Goal: Information Seeking & Learning: Learn about a topic

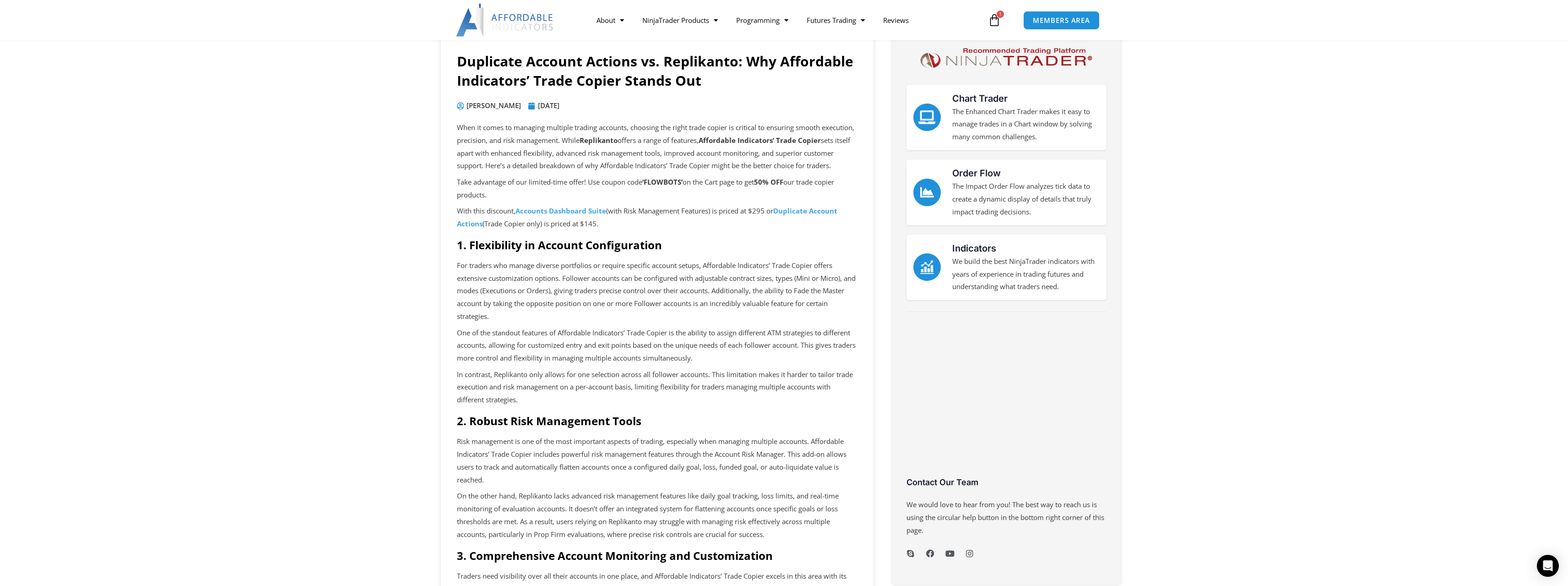
scroll to position [92, 0]
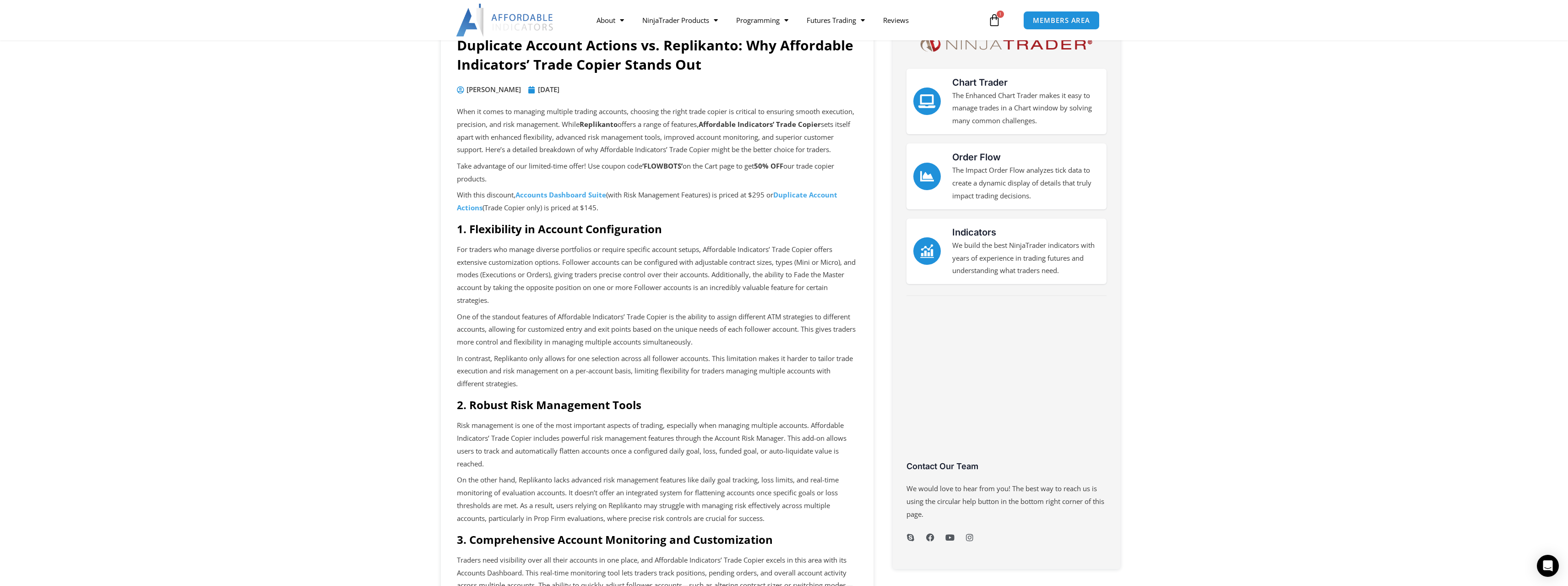
click at [743, 249] on div "When it comes to managing multiple trading accounts, choosing the right trade c…" at bounding box center [657, 507] width 400 height 804
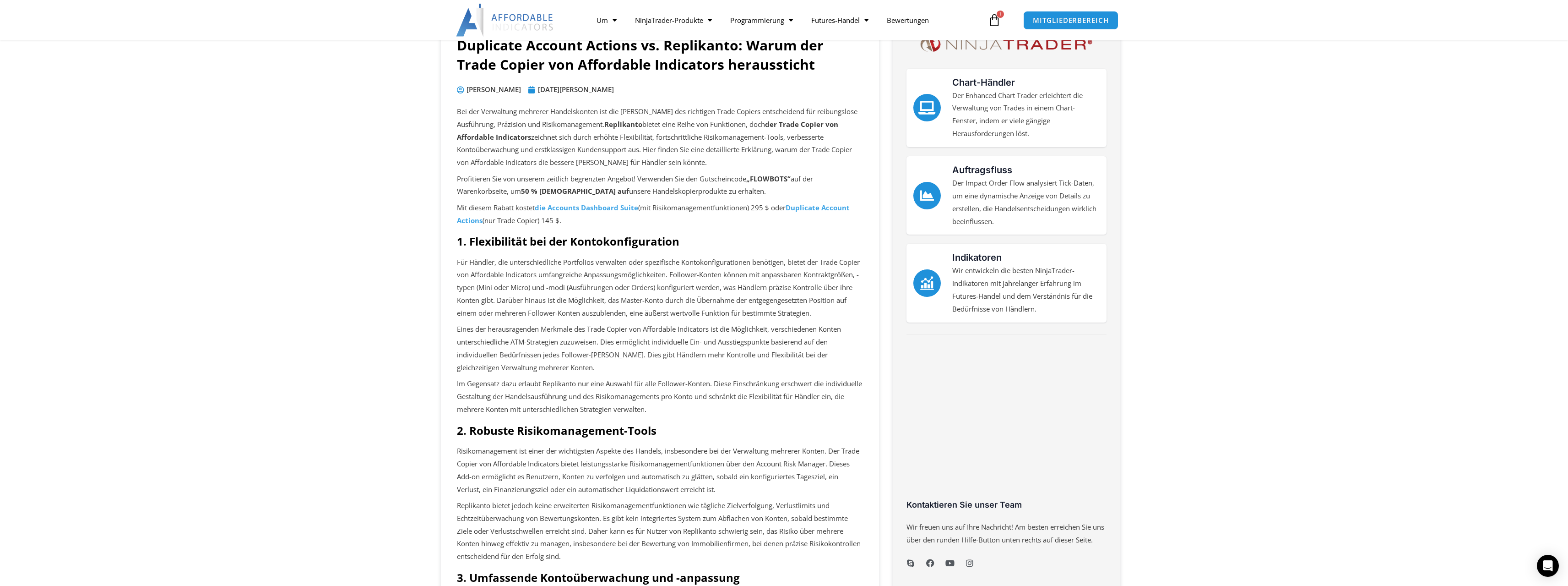
click at [804, 300] on font "Für Händler, die unterschiedliche Portfolios verwalten oder spezifische Kontoko…" at bounding box center [658, 287] width 403 height 60
click at [771, 231] on div "Bei der Verwaltung mehrerer Handelskonten ist die [PERSON_NAME] des richtigen T…" at bounding box center [660, 540] width 406 height 869
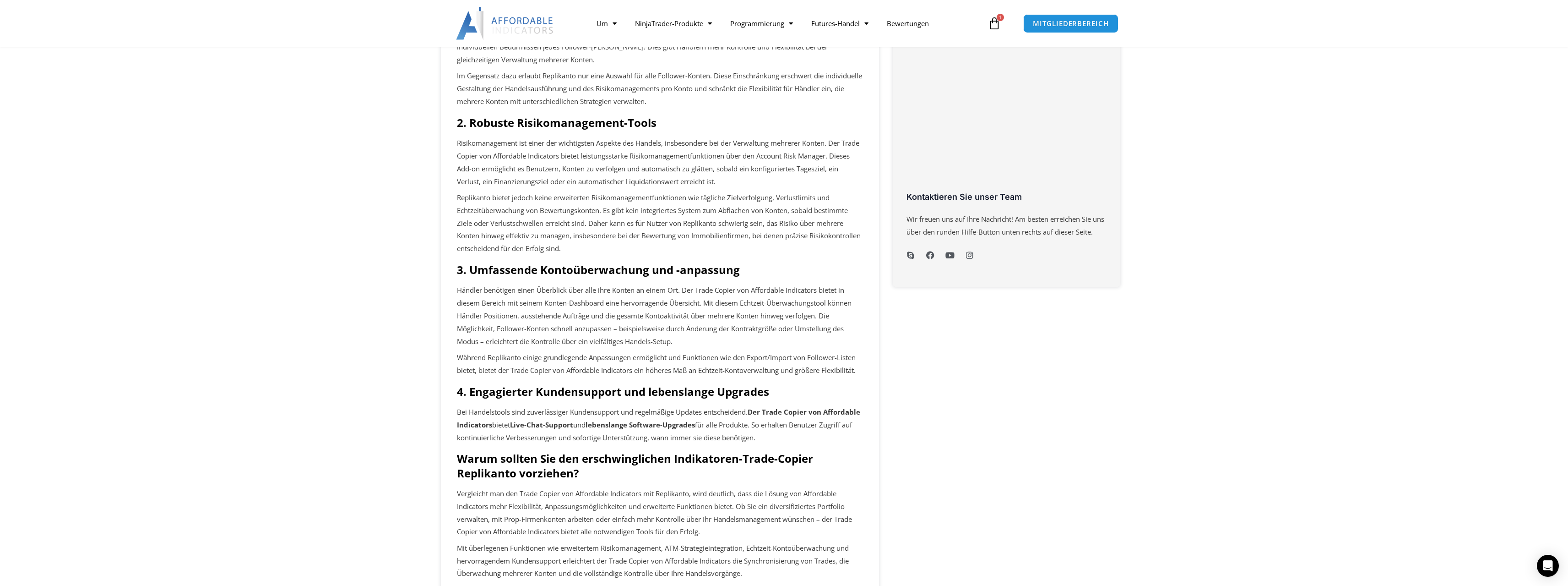
scroll to position [412, 0]
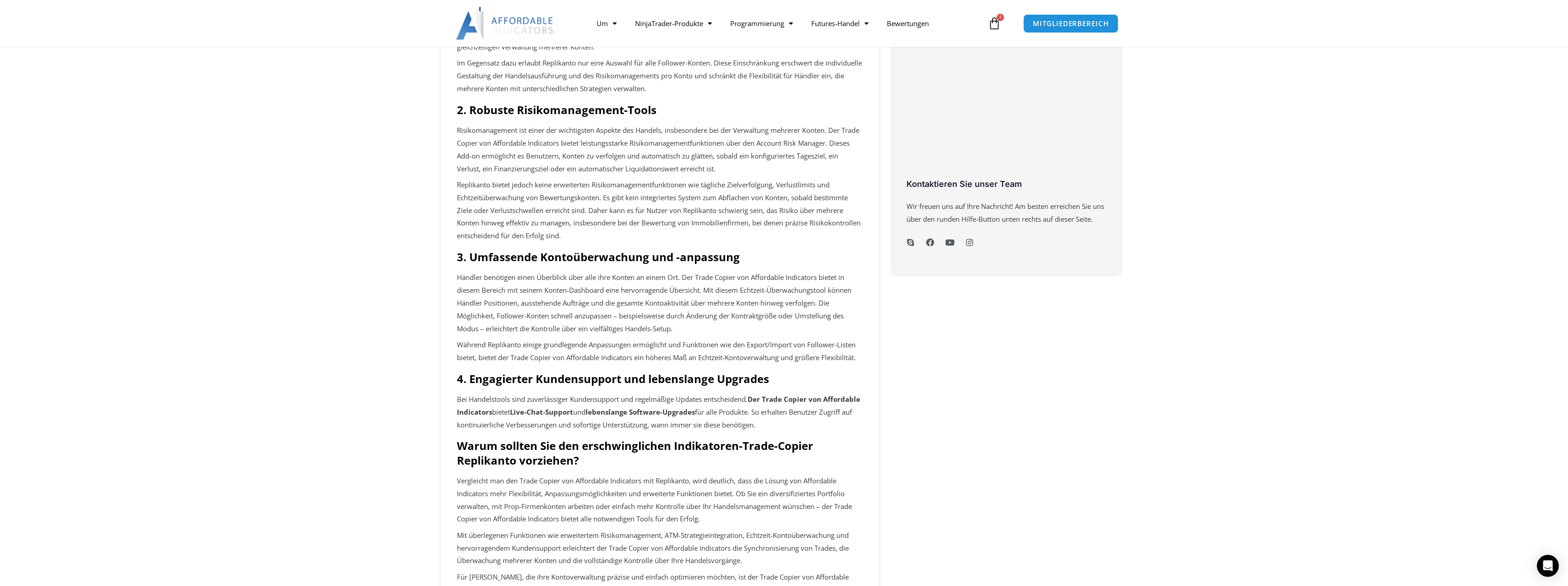
drag, startPoint x: 239, startPoint y: 378, endPoint x: 245, endPoint y: 387, distance: 10.8
click at [242, 379] on section "Duplicate Account Actions vs. Replikanto: Warum der Trade Copier von Affordable…" at bounding box center [784, 298] width 1568 height 1211
click at [253, 372] on section "Duplicate Account Actions vs. Replikanto: Warum der Trade Copier von Affordable…" at bounding box center [784, 298] width 1568 height 1211
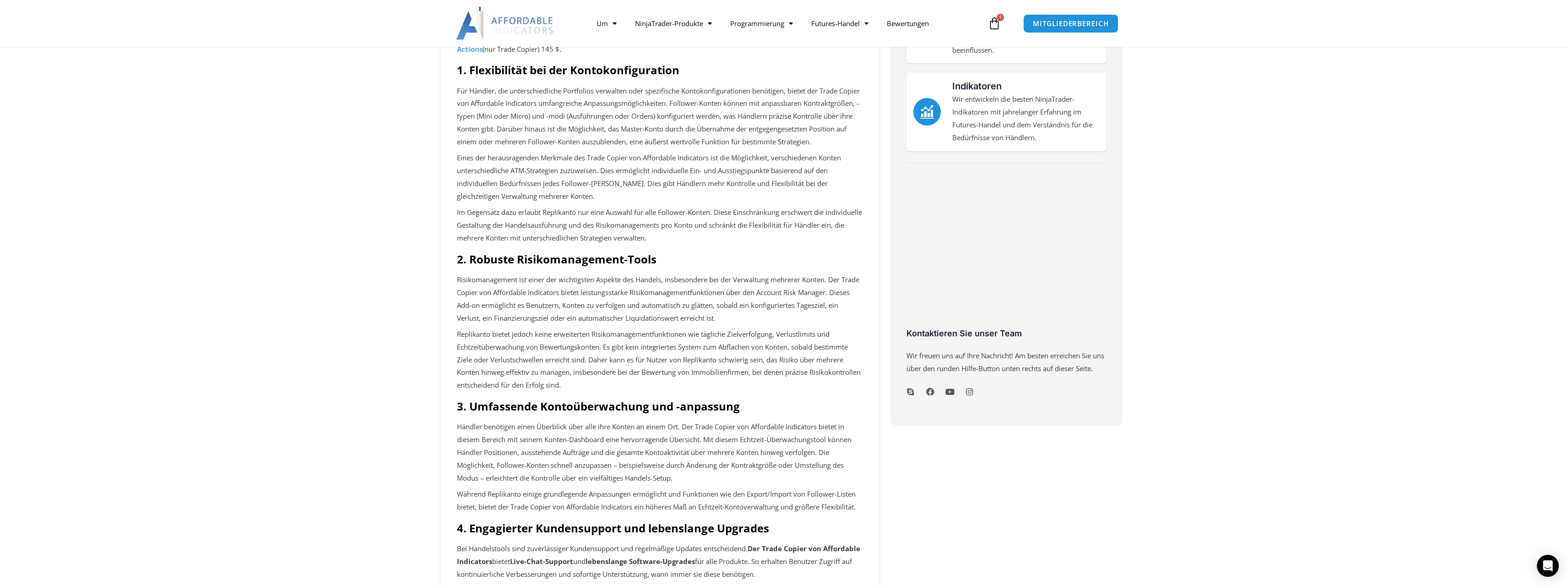
scroll to position [92, 0]
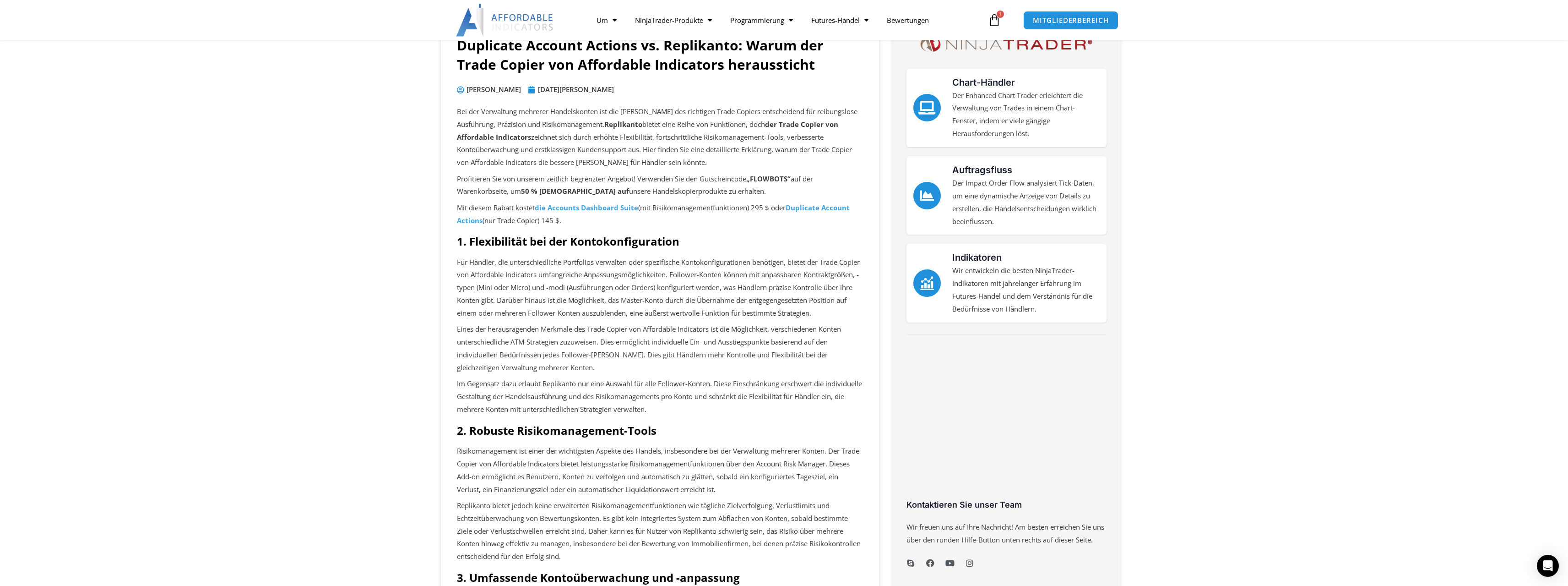
drag, startPoint x: 1208, startPoint y: 287, endPoint x: 1198, endPoint y: 285, distance: 10.2
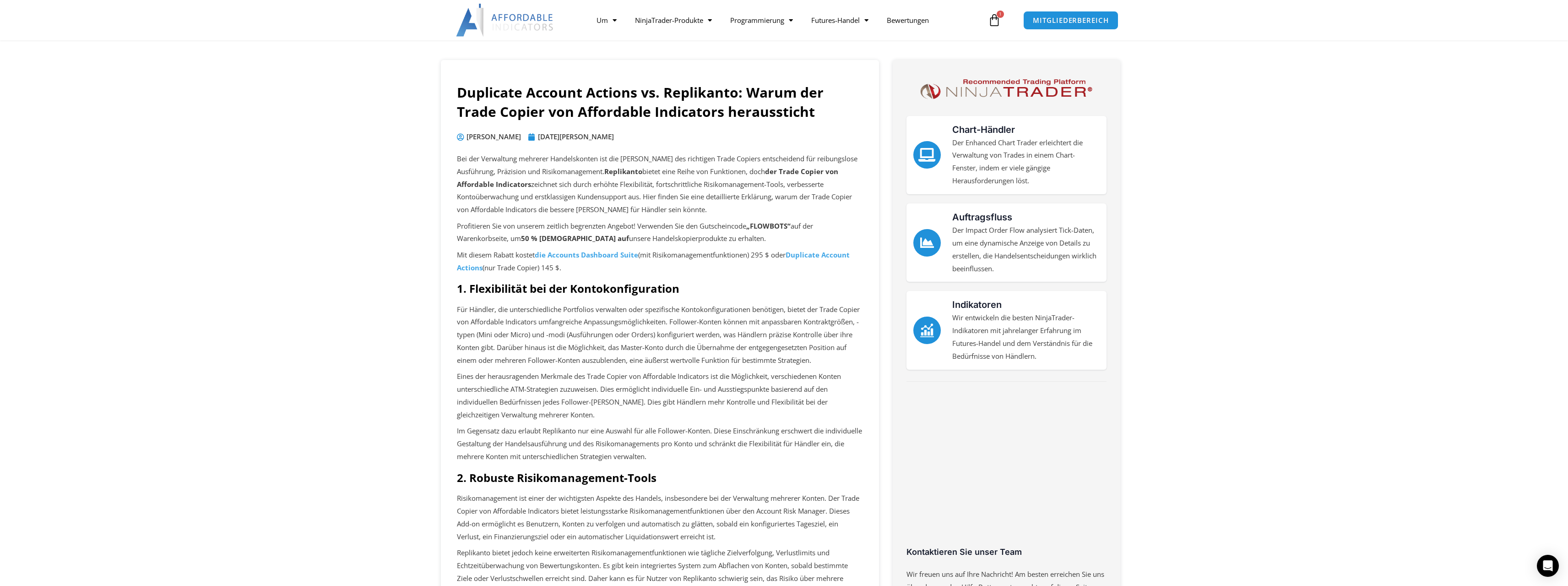
scroll to position [0, 0]
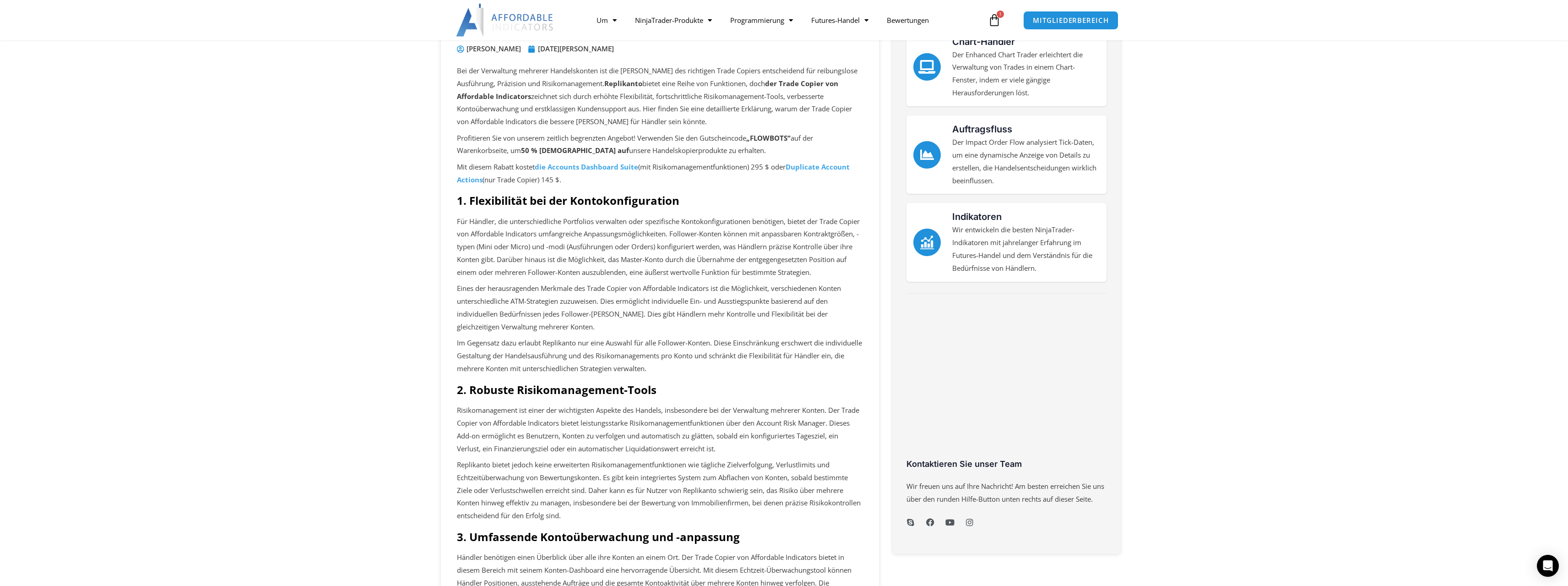
scroll to position [137, 0]
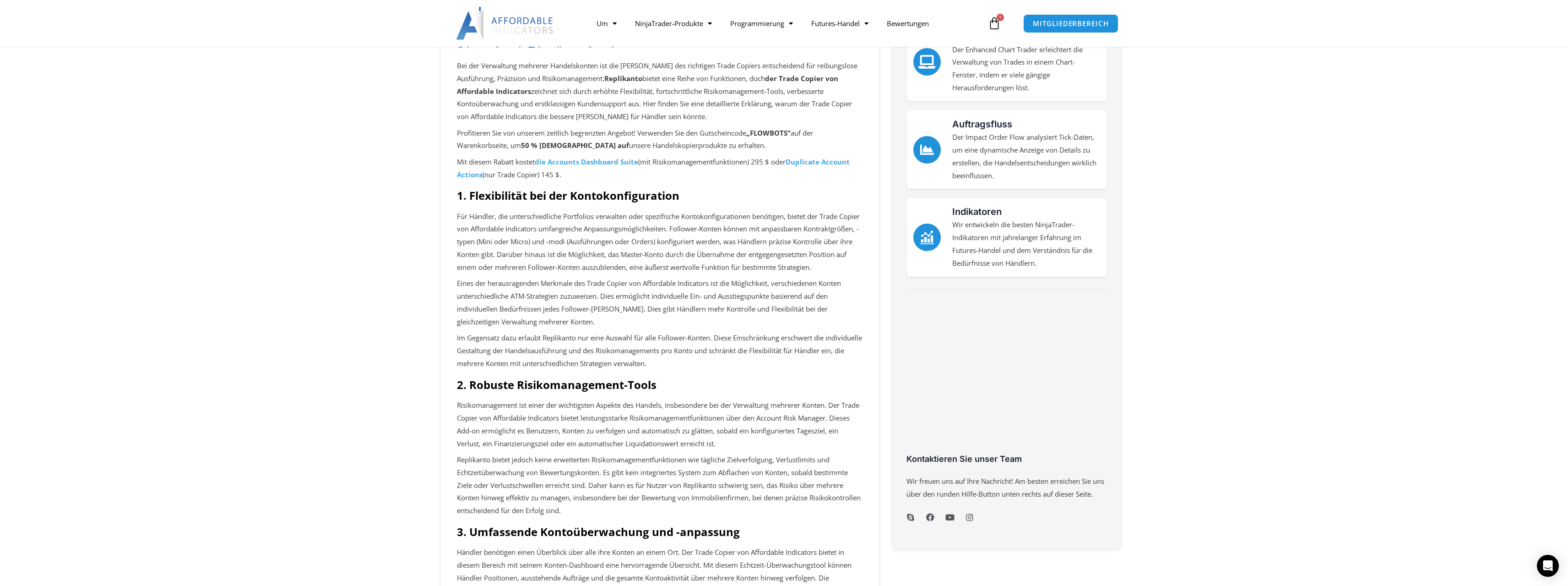
click at [327, 309] on section "Duplicate Account Actions vs. Replikanto: Warum der Trade Copier von Affordable…" at bounding box center [784, 572] width 1568 height 1211
click at [385, 250] on section "Duplicate Account Actions vs. Replikanto: Warum der Trade Copier von Affordable…" at bounding box center [784, 572] width 1568 height 1211
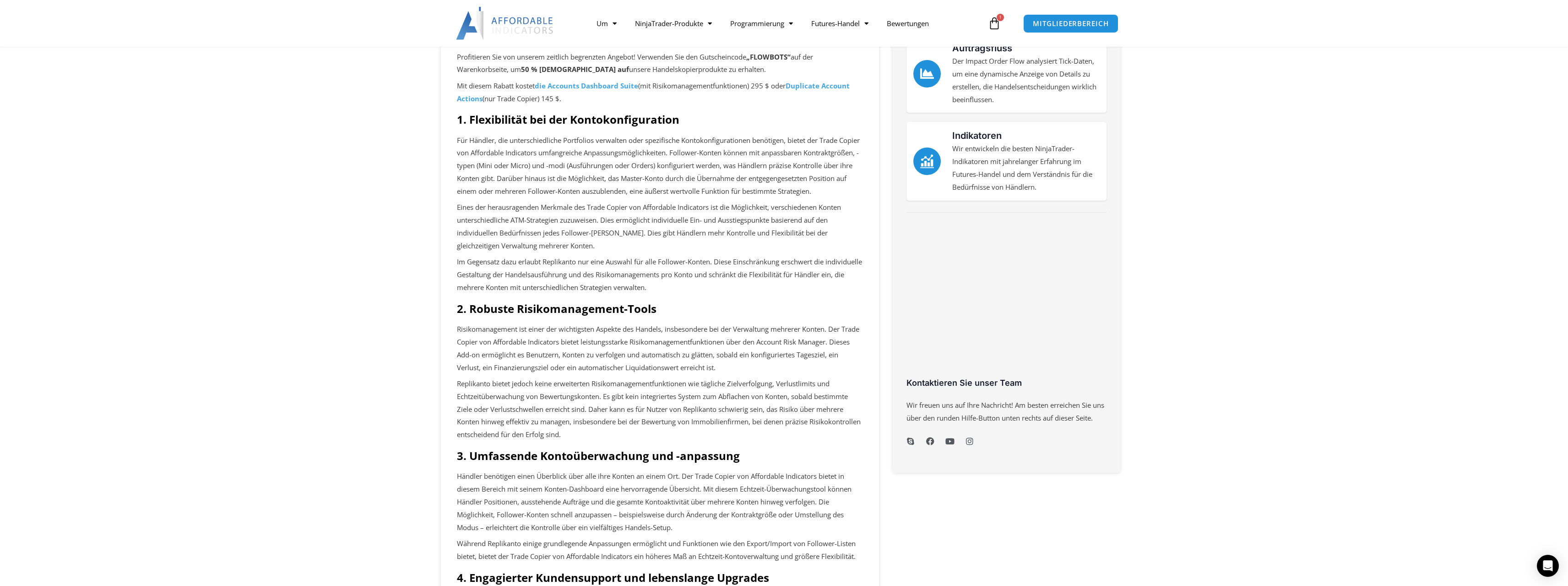
scroll to position [412, 0]
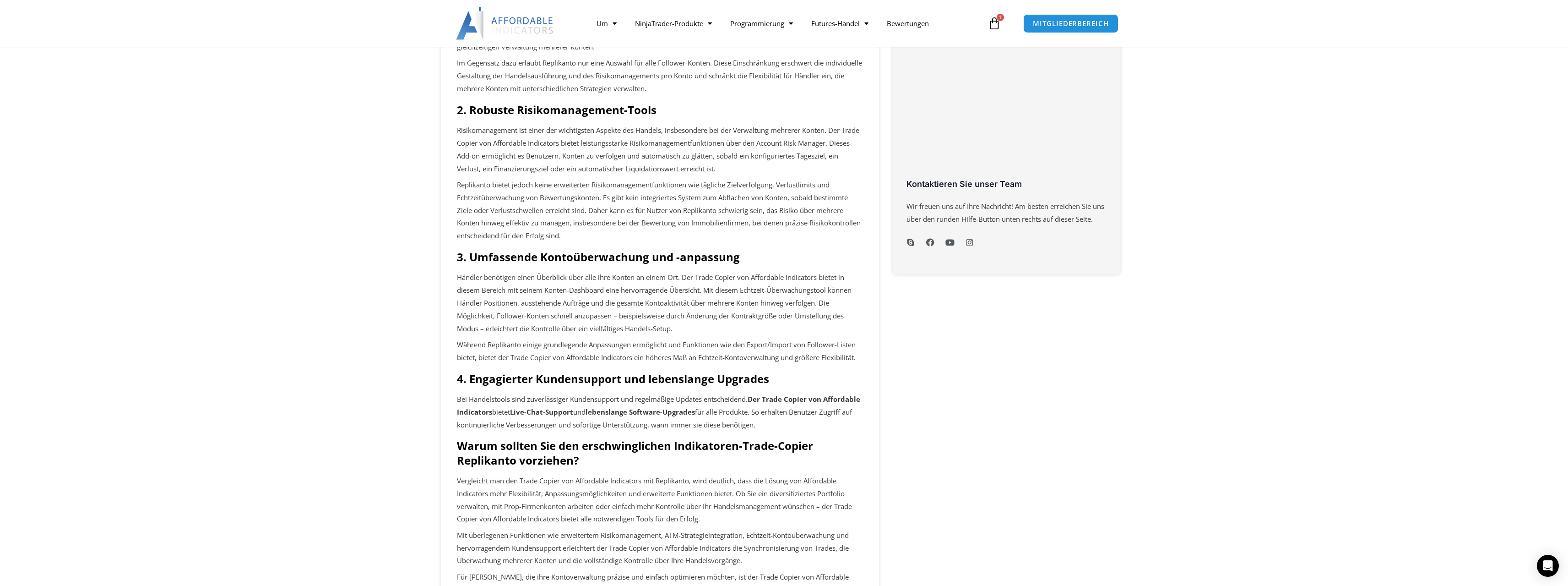
click at [987, 372] on div "Chart-Händler Der Enhanced Chart Trader erleichtert die Verwaltung von Trades i…" at bounding box center [1002, 280] width 247 height 1177
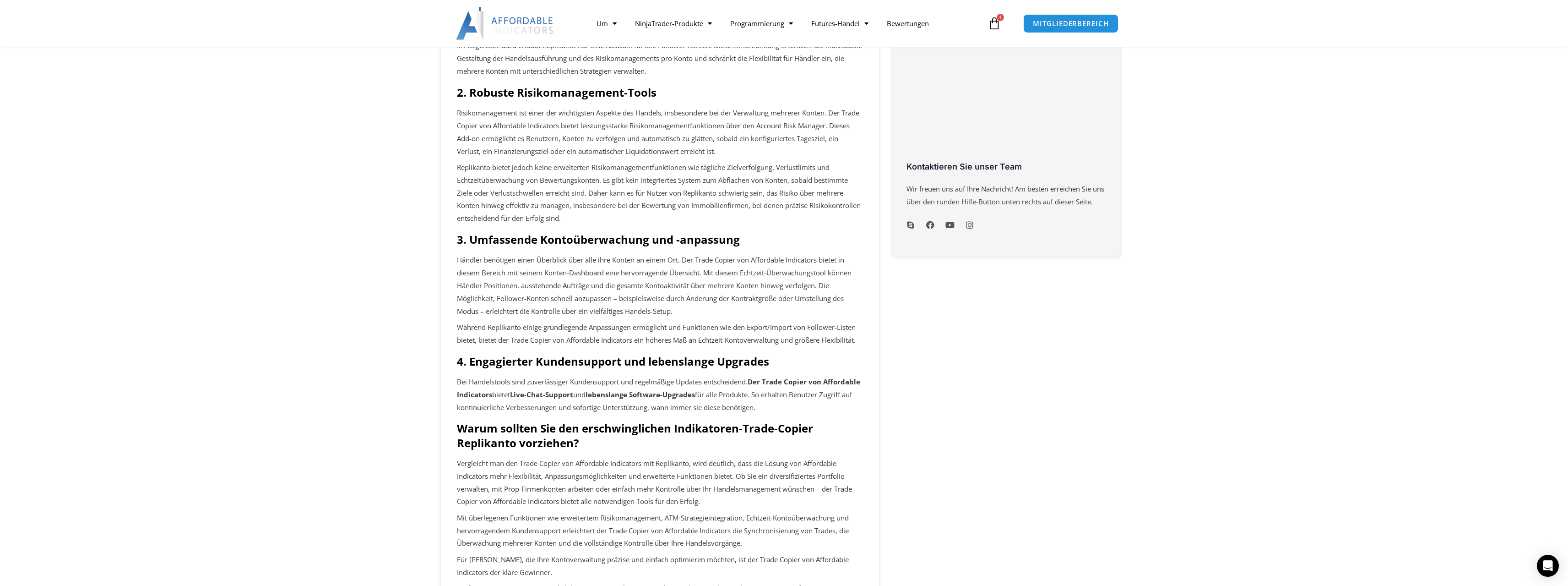
scroll to position [458, 0]
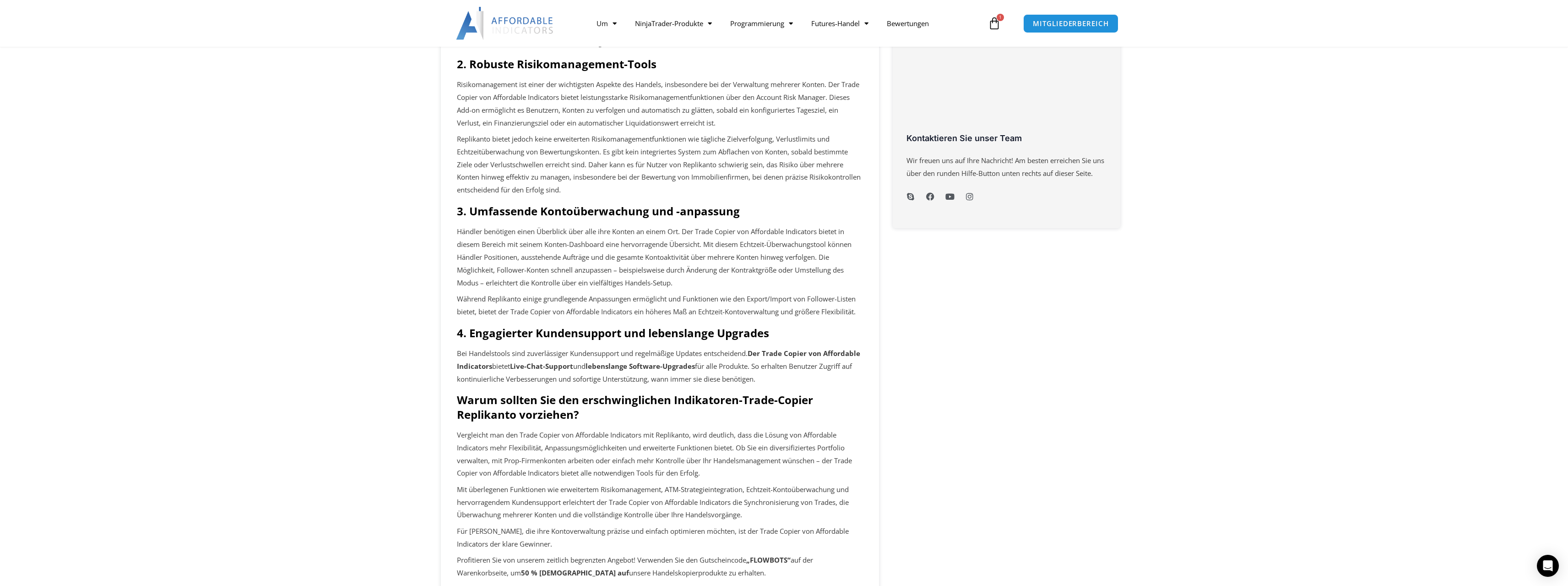
click at [1220, 264] on section "Duplicate Account Actions vs. Replikanto: Warum der Trade Copier von Affordable…" at bounding box center [784, 251] width 1568 height 1211
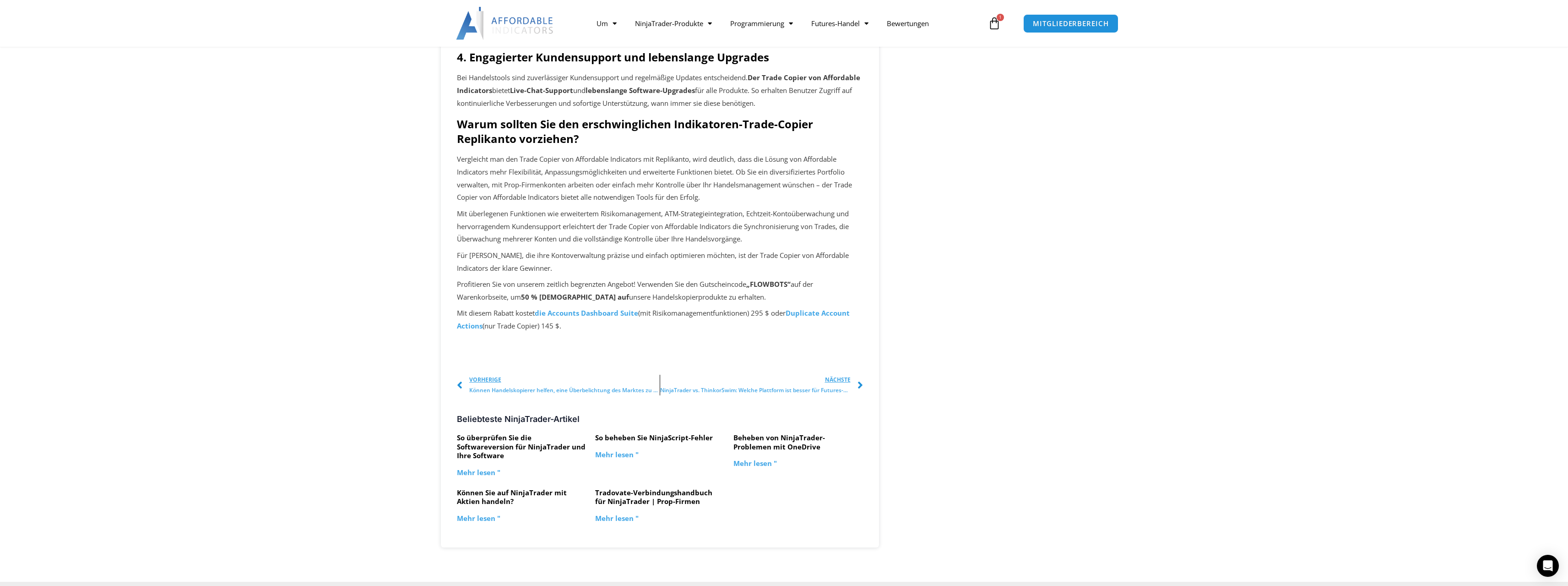
scroll to position [824, 0]
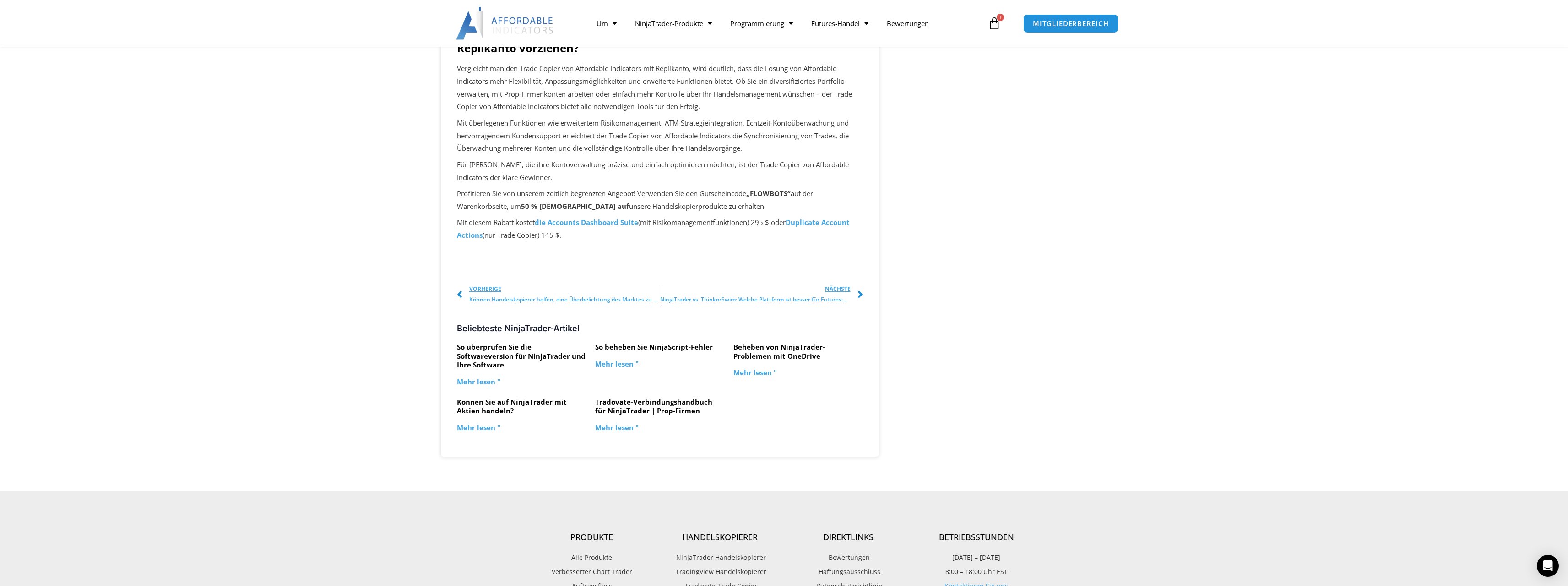
drag, startPoint x: 940, startPoint y: 309, endPoint x: 945, endPoint y: 309, distance: 5.0
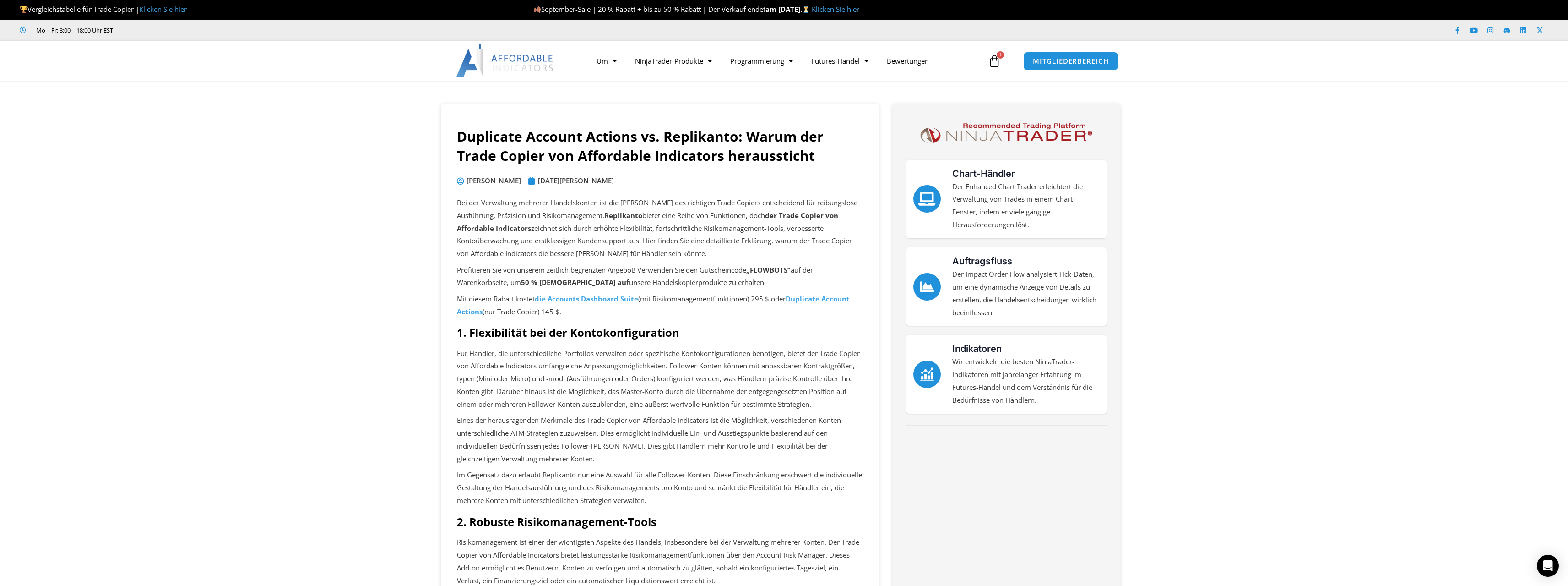
scroll to position [0, 0]
drag, startPoint x: 1267, startPoint y: 242, endPoint x: 1086, endPoint y: 145, distance: 205.4
